Goal: Transaction & Acquisition: Subscribe to service/newsletter

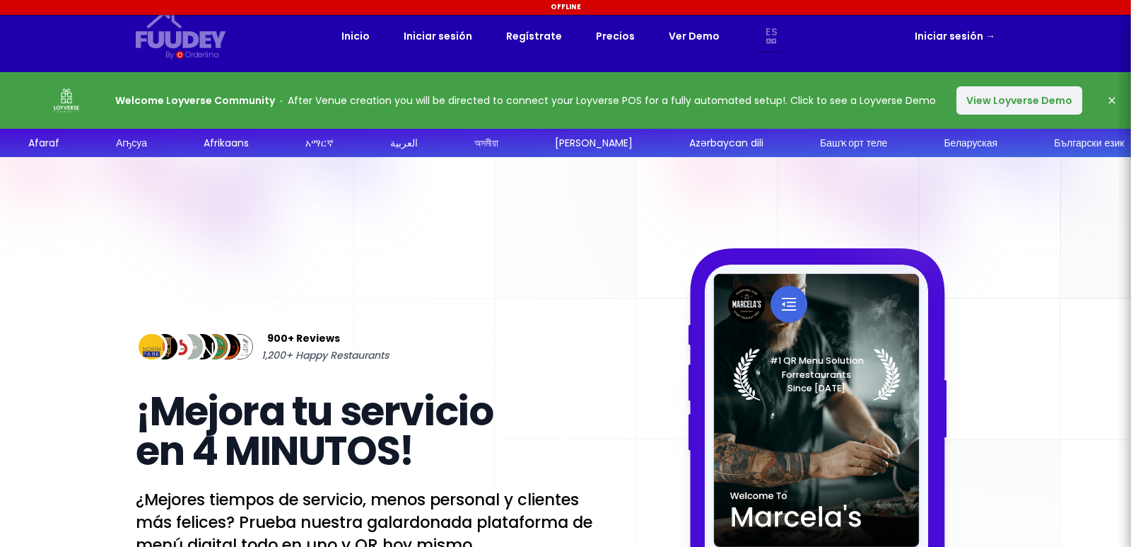
select select "es"
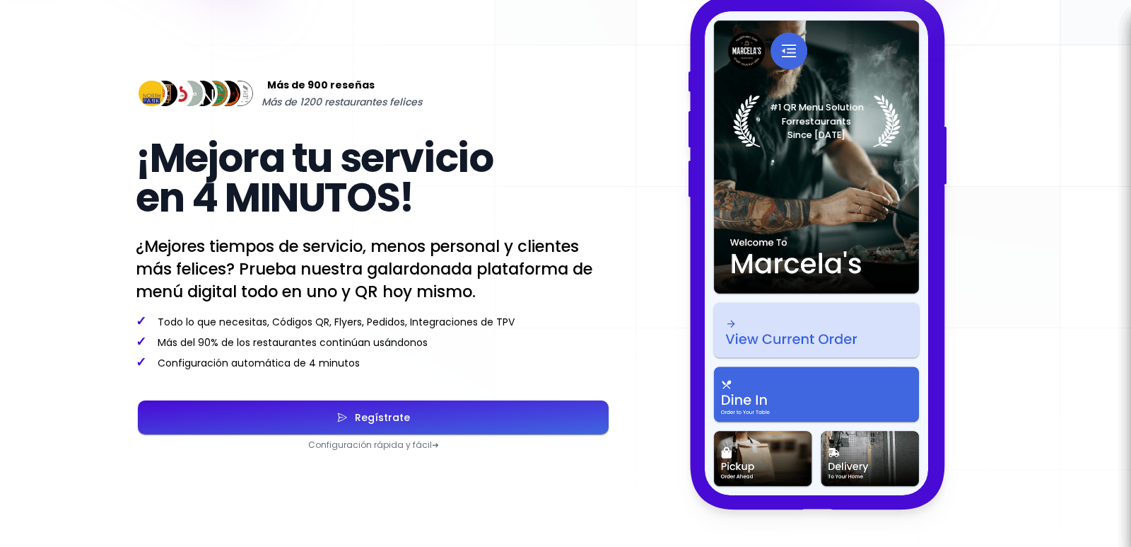
scroll to position [283, 0]
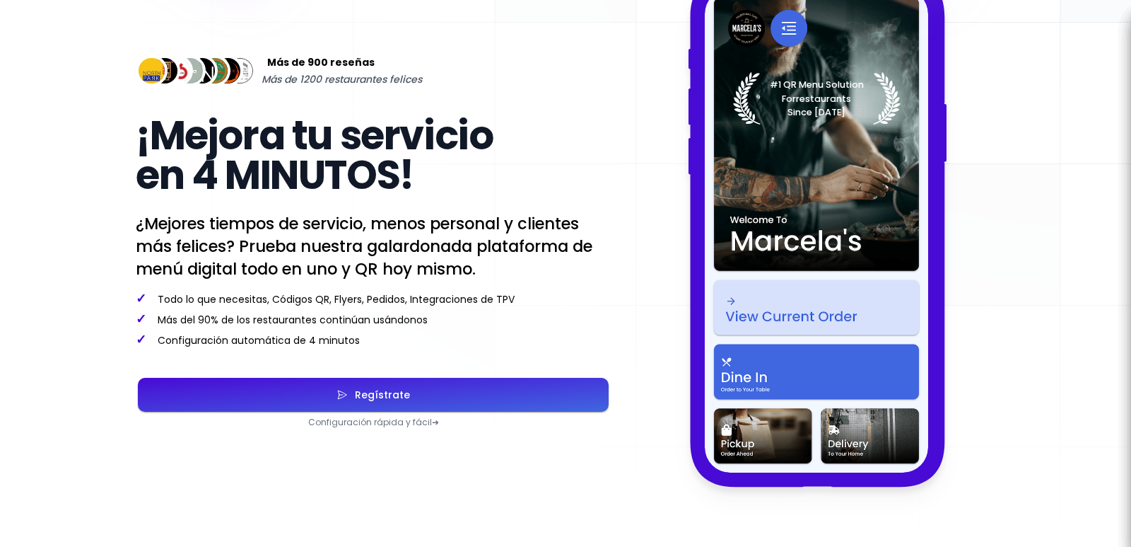
select select "es"
click at [405, 387] on font "Regístrate" at bounding box center [382, 394] width 55 height 14
select select "es"
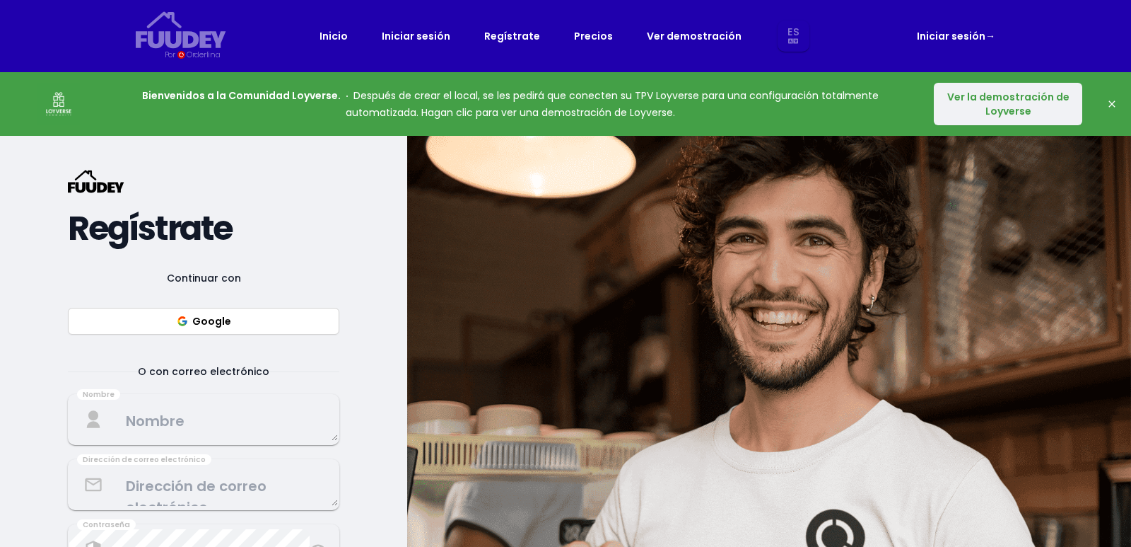
select select "es"
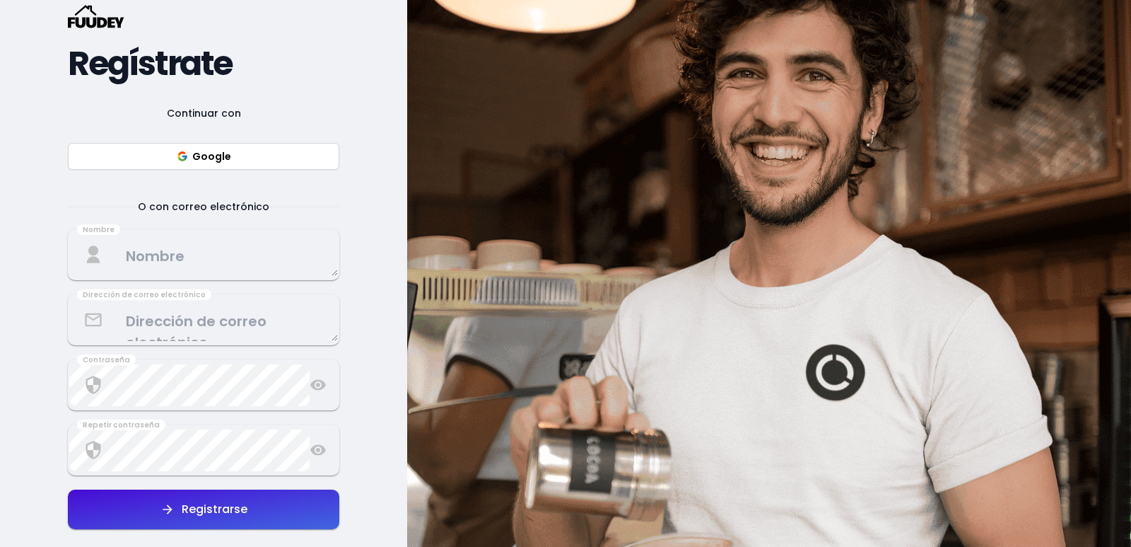
scroll to position [141, 0]
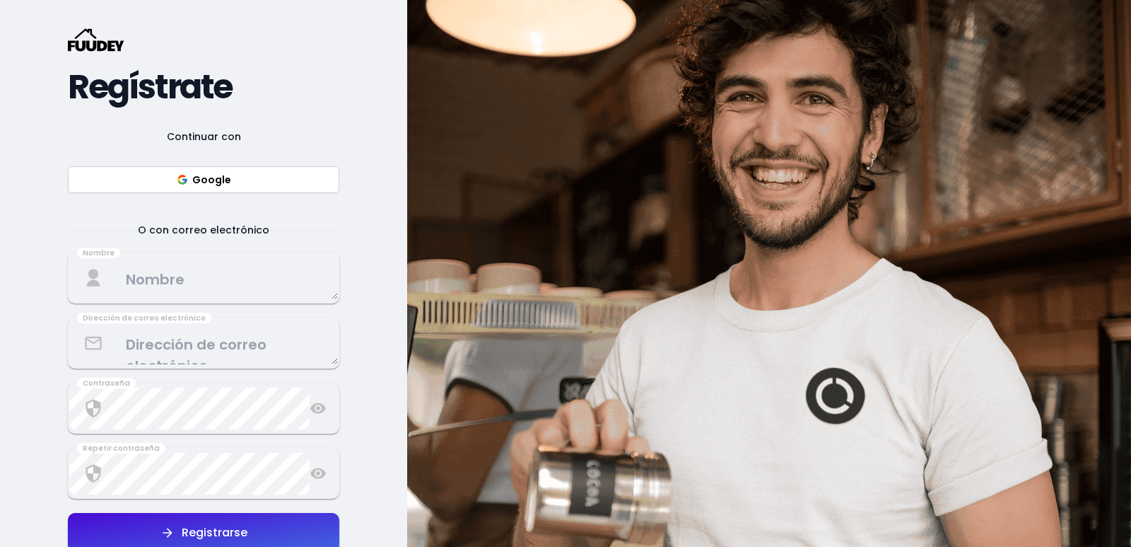
click at [225, 173] on font "Google" at bounding box center [211, 180] width 39 height 14
